Goal: Task Accomplishment & Management: Manage account settings

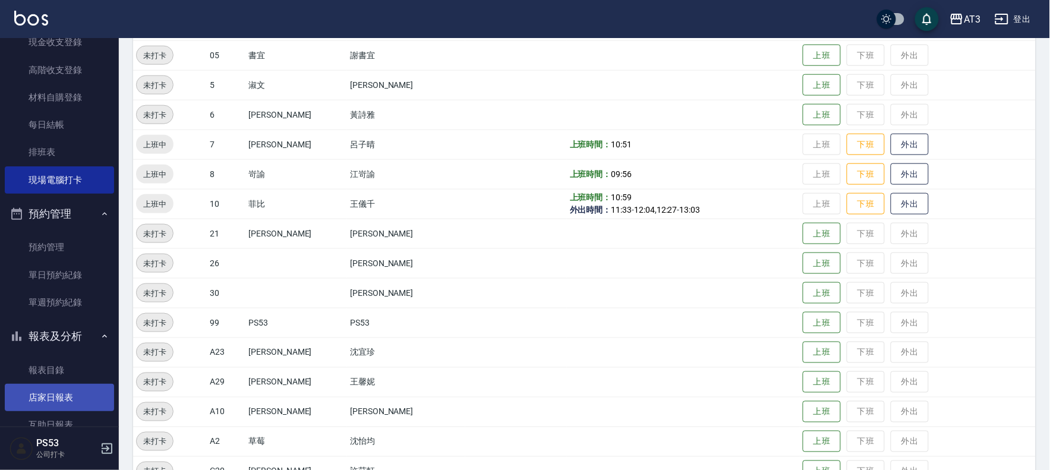
scroll to position [198, 0]
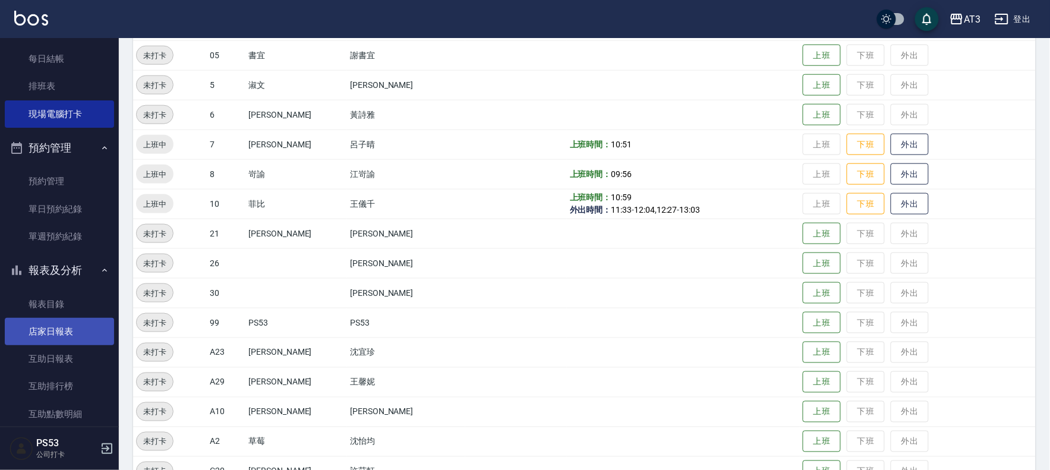
click at [75, 333] on link "店家日報表" at bounding box center [59, 331] width 109 height 27
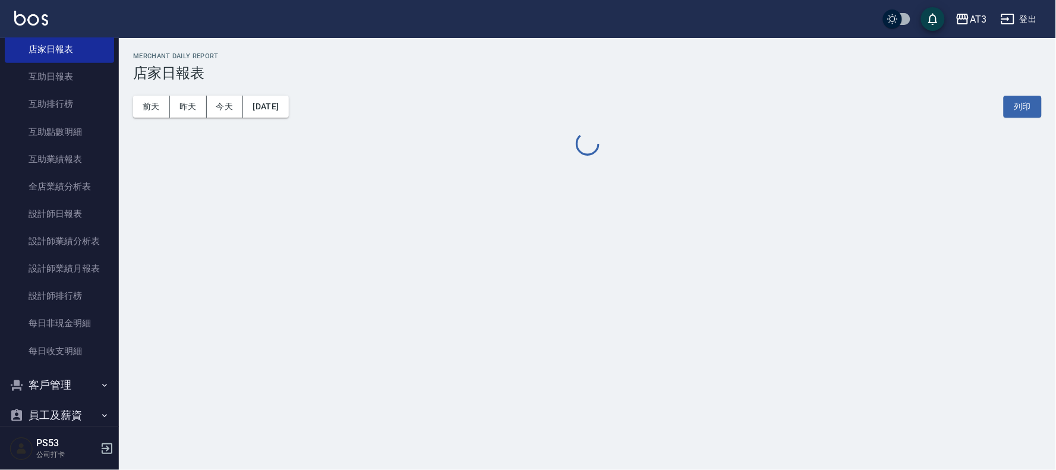
scroll to position [498, 0]
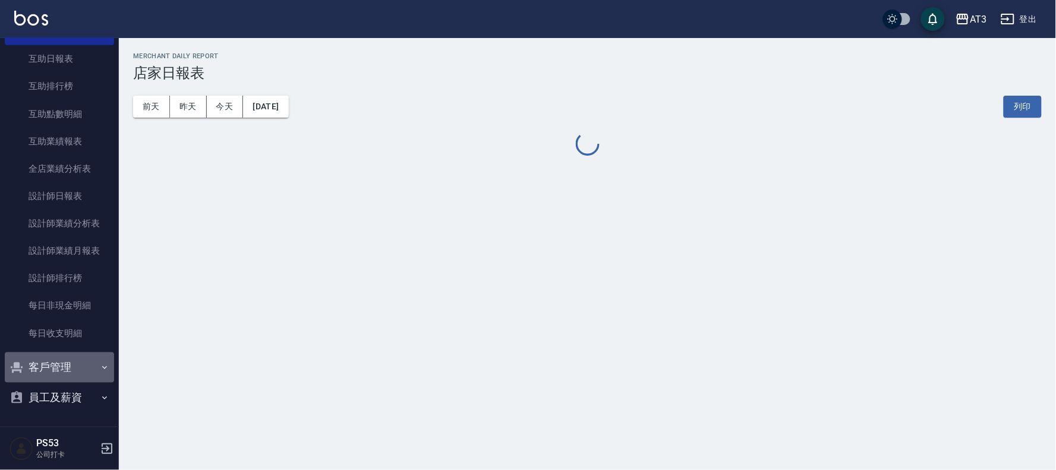
click at [73, 363] on button "客戶管理" at bounding box center [59, 367] width 109 height 31
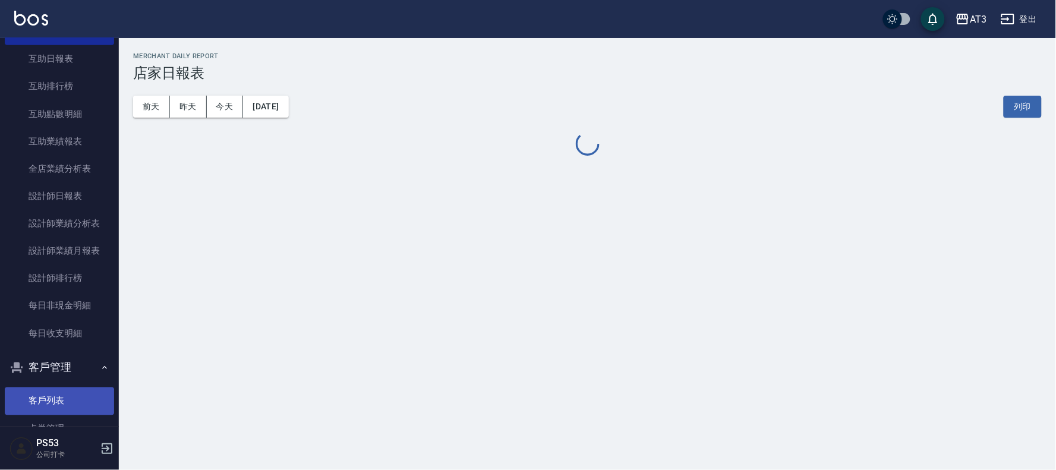
click at [53, 394] on link "客戶列表" at bounding box center [59, 401] width 109 height 27
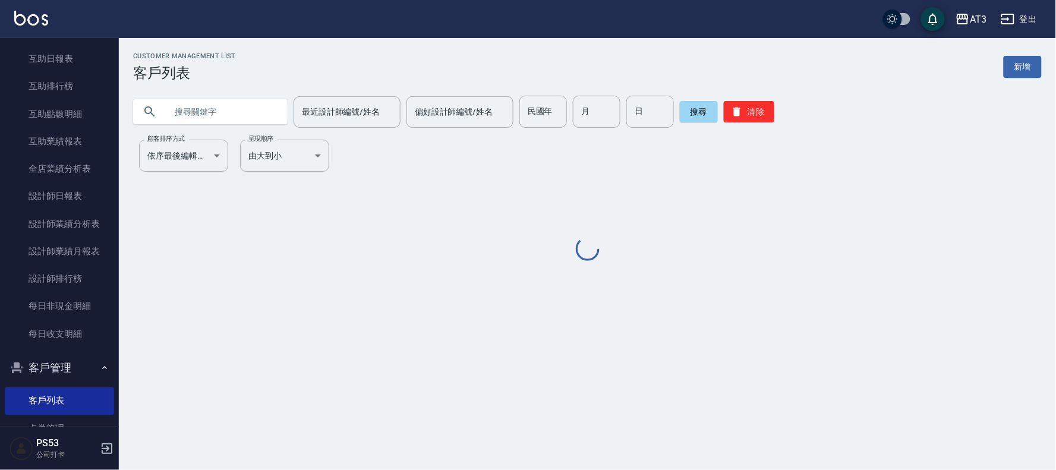
drag, startPoint x: 223, startPoint y: 105, endPoint x: 271, endPoint y: 109, distance: 48.3
click at [229, 109] on input "text" at bounding box center [222, 112] width 112 height 32
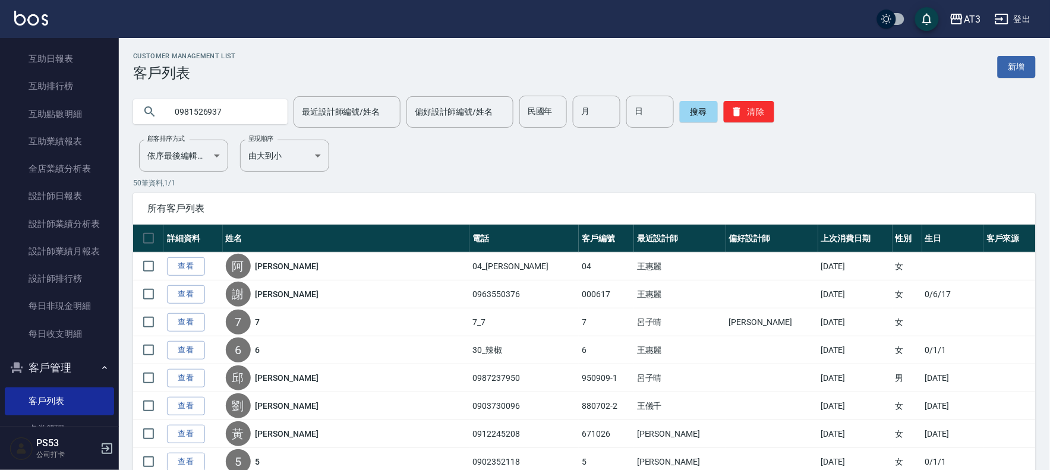
type input "0981526937"
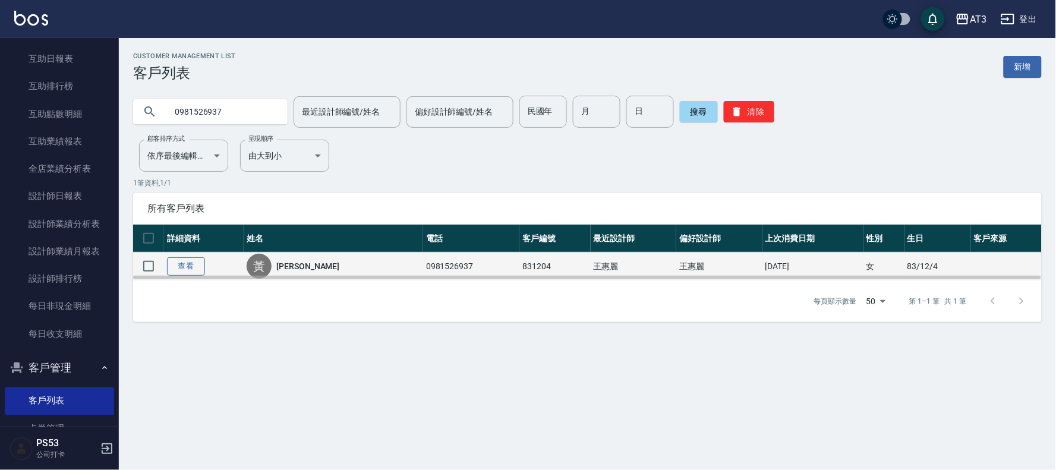
click at [182, 268] on link "查看" at bounding box center [186, 266] width 38 height 18
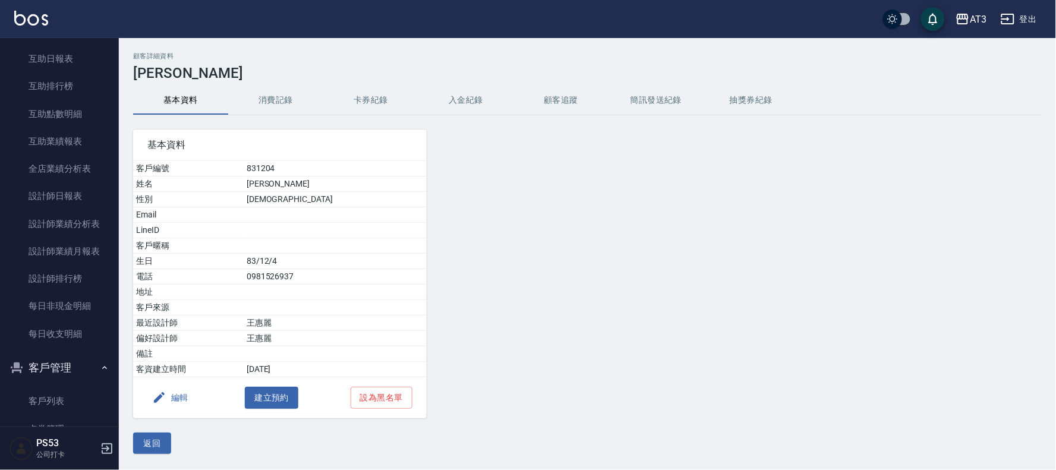
click at [289, 95] on button "消費記錄" at bounding box center [275, 100] width 95 height 29
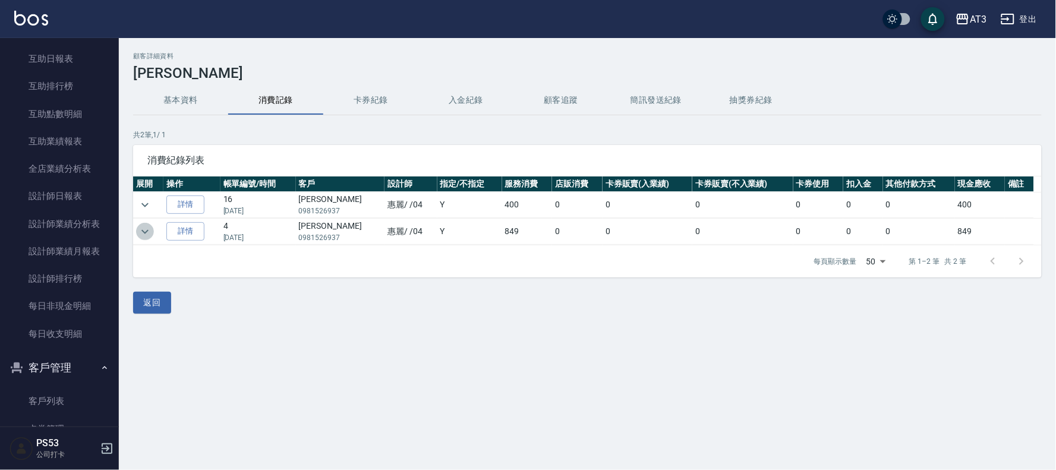
click at [146, 232] on icon "expand row" at bounding box center [144, 231] width 7 height 4
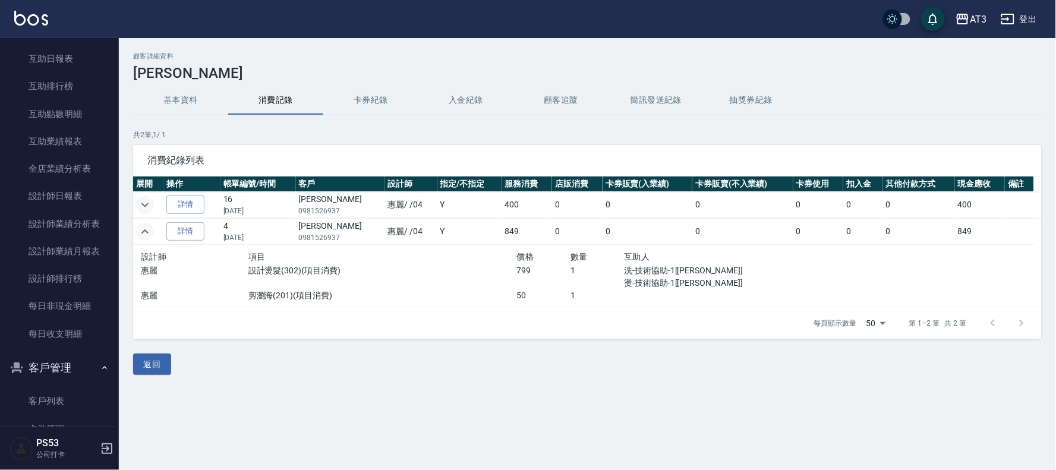
click at [149, 206] on icon "expand row" at bounding box center [145, 205] width 14 height 14
